Goal: Task Accomplishment & Management: Use online tool/utility

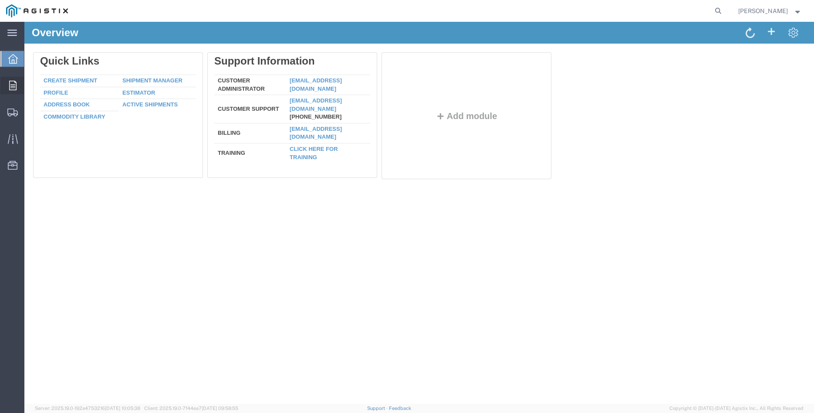
click at [10, 88] on icon at bounding box center [12, 86] width 7 height 10
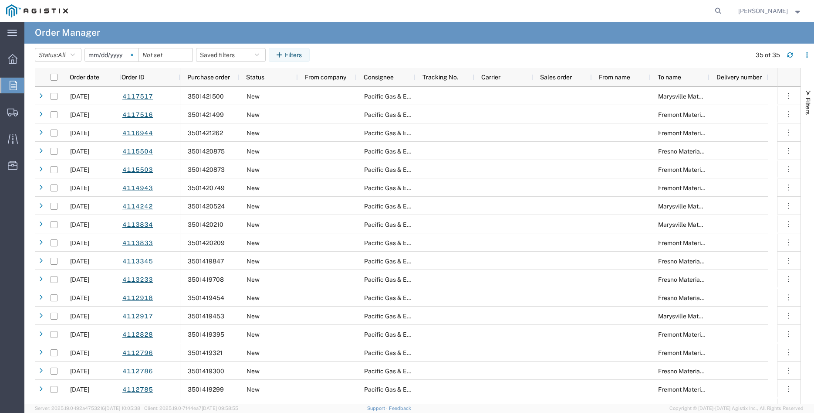
click at [139, 52] on svg-icon at bounding box center [132, 54] width 13 height 13
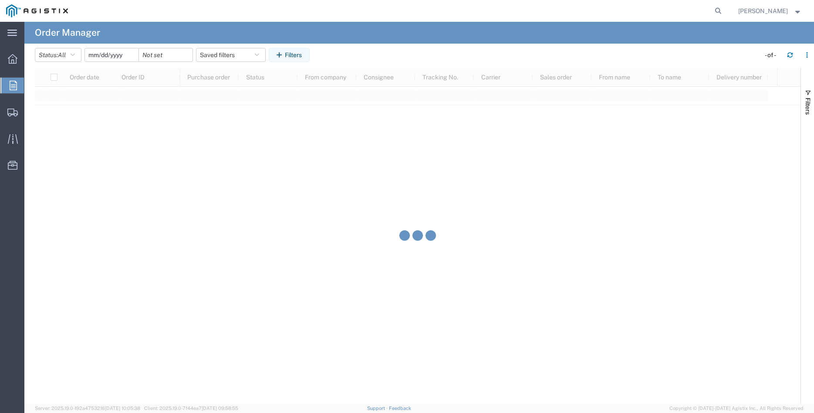
click at [110, 56] on input "date" at bounding box center [112, 54] width 54 height 13
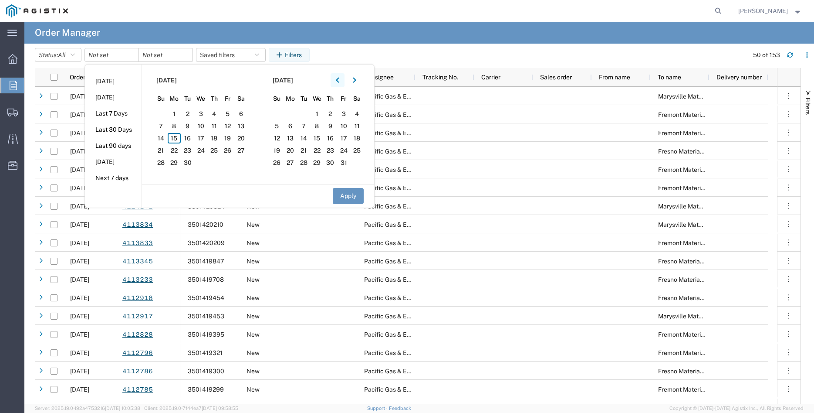
click at [339, 78] on icon "button" at bounding box center [337, 80] width 3 height 5
click at [229, 151] on span "27" at bounding box center [228, 150] width 14 height 10
click at [353, 199] on button "Apply" at bounding box center [348, 196] width 31 height 16
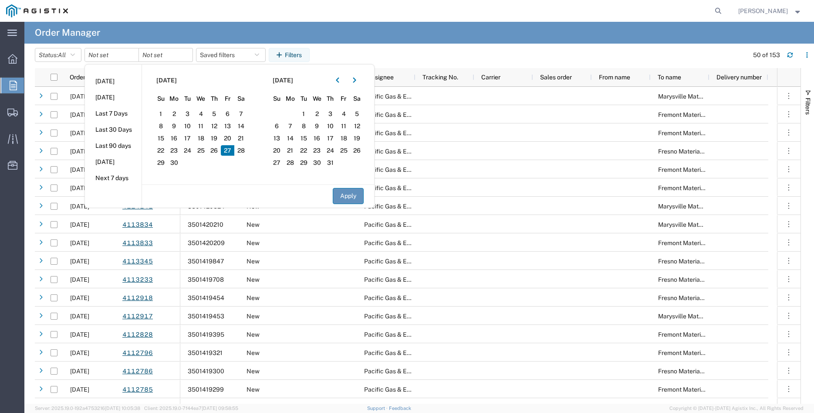
type input "[DATE]"
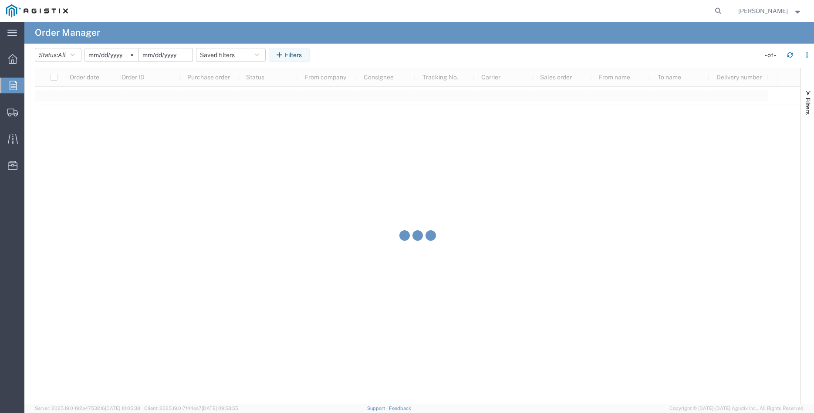
click at [176, 54] on input "date" at bounding box center [166, 54] width 54 height 13
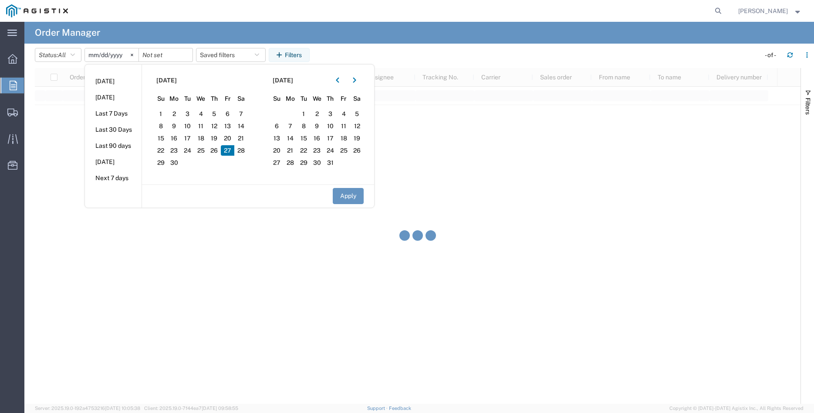
click at [227, 152] on span "27" at bounding box center [228, 150] width 14 height 10
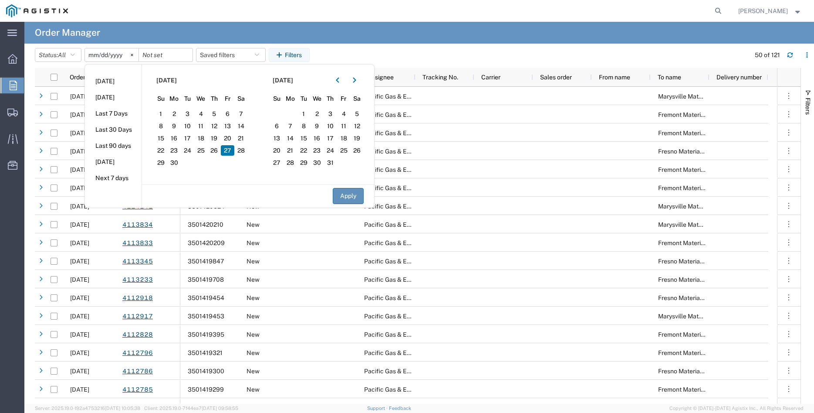
click at [352, 197] on button "Apply" at bounding box center [348, 196] width 31 height 16
type input "[DATE]"
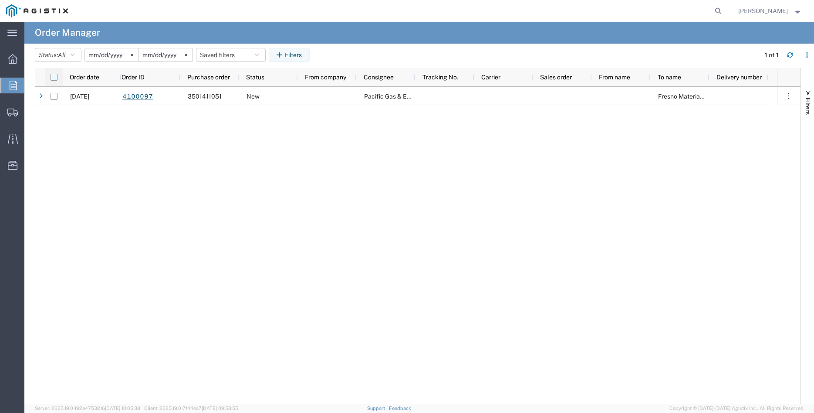
click at [56, 78] on input "checkbox" at bounding box center [54, 77] width 7 height 7
checkbox input "true"
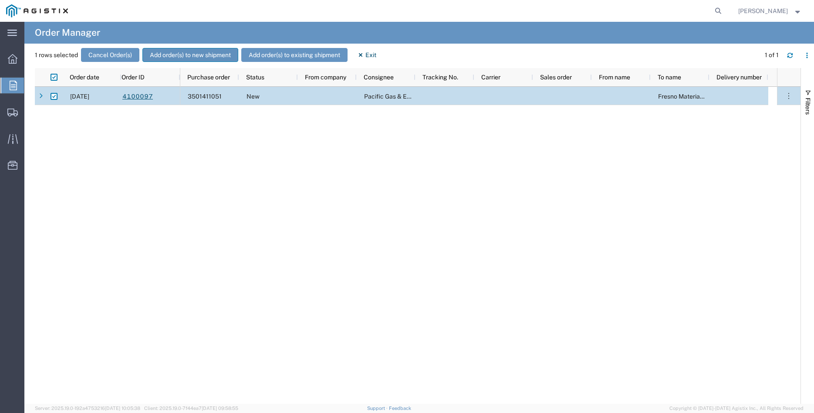
click at [200, 54] on button "Add order(s) to new shipment" at bounding box center [190, 55] width 96 height 14
